Goal: Information Seeking & Learning: Learn about a topic

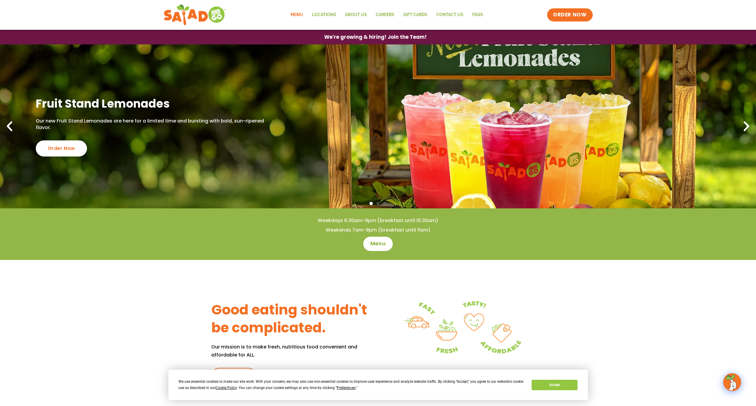
click at [290, 10] on link "Menu" at bounding box center [296, 15] width 21 height 14
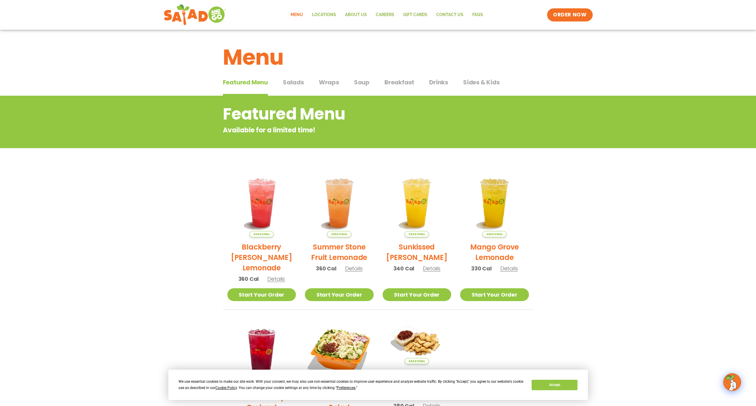
click at [403, 79] on span "Breakfast" at bounding box center [400, 82] width 30 height 9
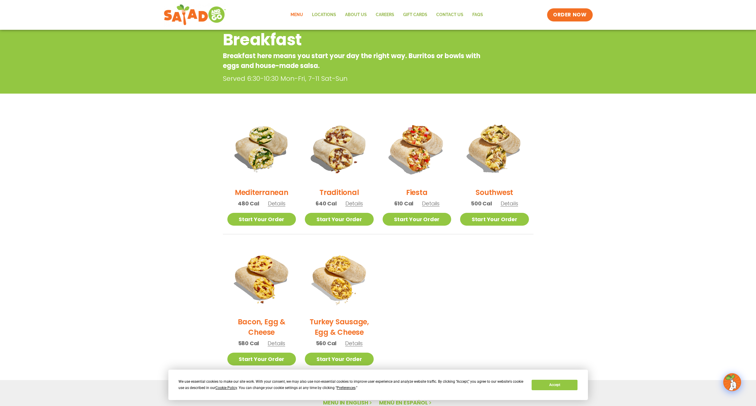
scroll to position [119, 0]
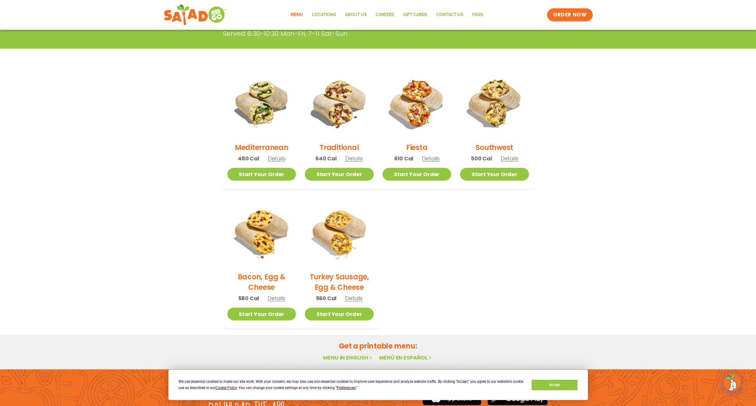
click at [99, 112] on section "Breakfast Breakfast here means you start your day the right way. Burritos or bo…" at bounding box center [378, 152] width 756 height 353
